Goal: Find contact information: Find contact information

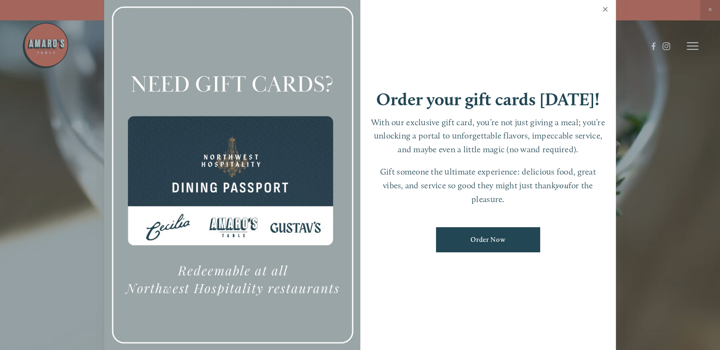
click at [607, 6] on link "Close" at bounding box center [605, 10] width 18 height 27
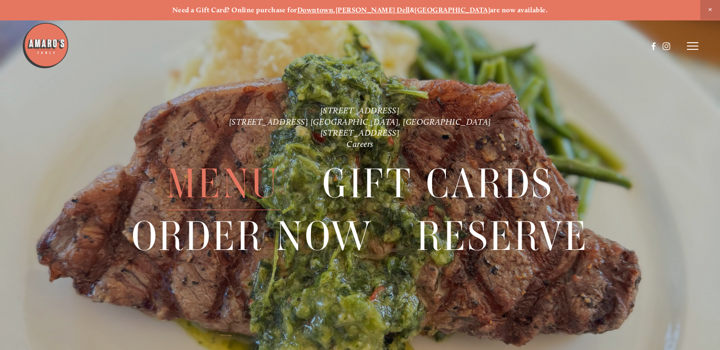
click at [237, 187] on span "Menu" at bounding box center [223, 183] width 113 height 53
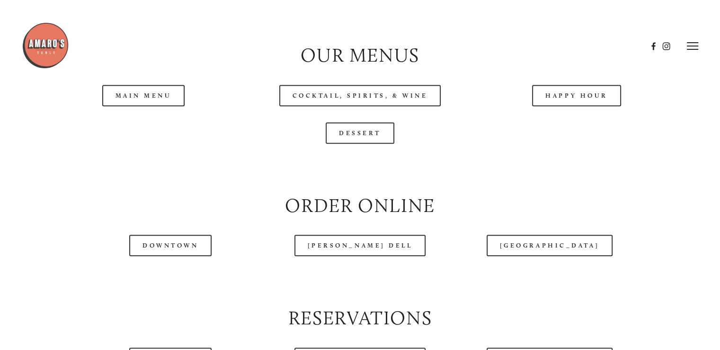
scroll to position [956, 0]
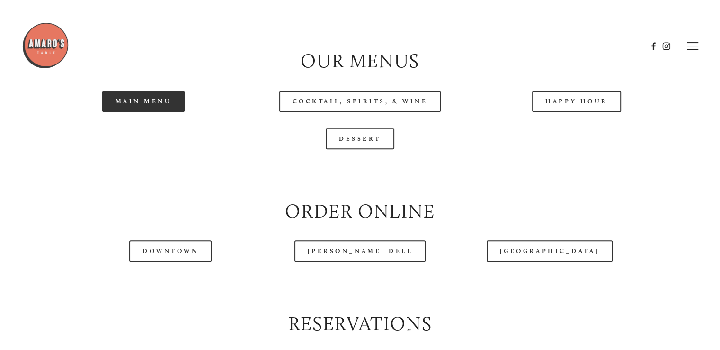
click at [153, 112] on link "Main Menu" at bounding box center [143, 100] width 83 height 21
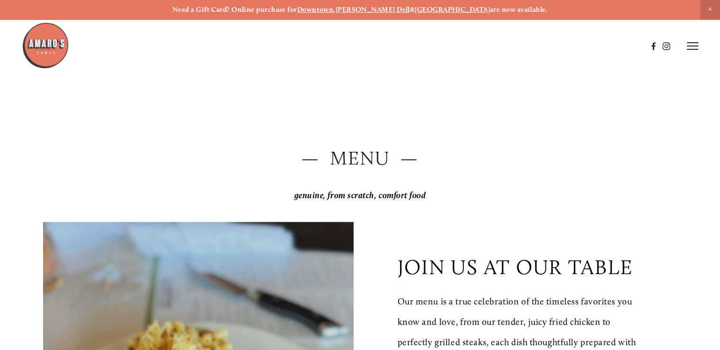
scroll to position [0, 0]
click at [49, 47] on img at bounding box center [45, 45] width 47 height 47
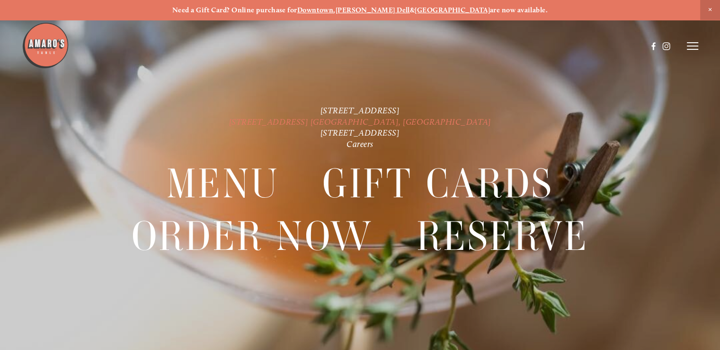
click at [310, 119] on link "[STREET_ADDRESS] [GEOGRAPHIC_DATA], [GEOGRAPHIC_DATA]" at bounding box center [360, 122] width 262 height 10
